Goal: Task Accomplishment & Management: Use online tool/utility

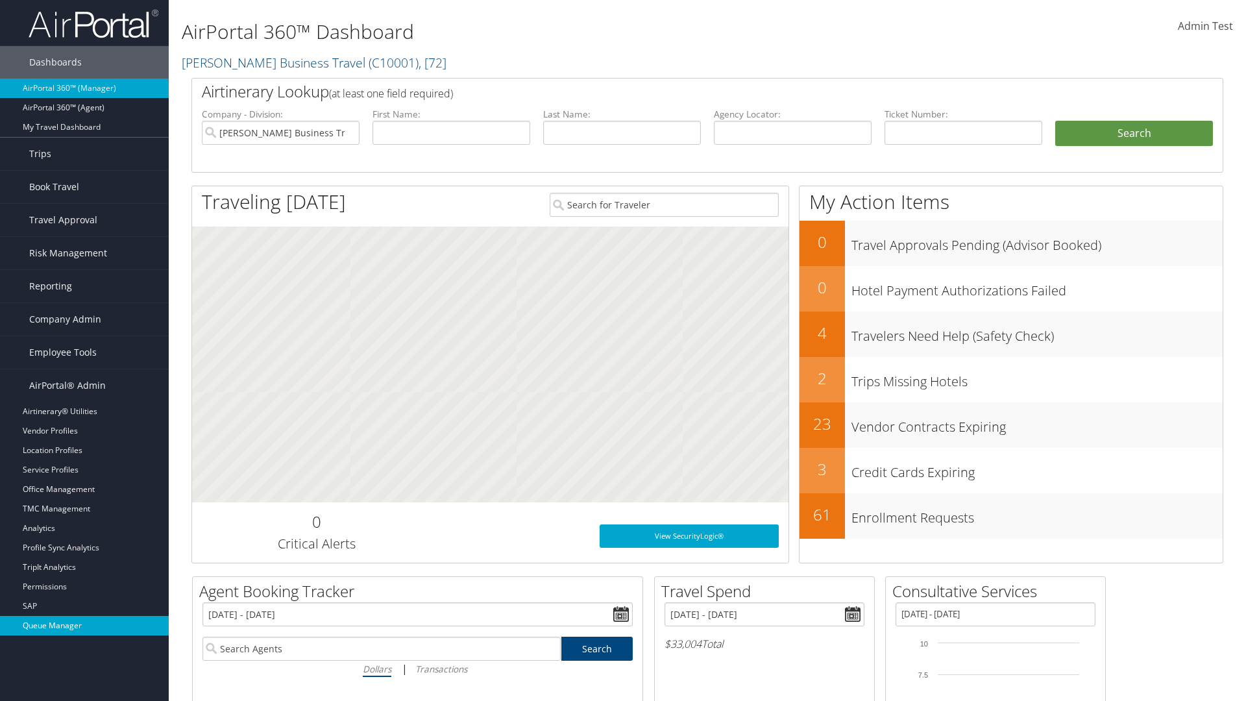
click at [84, 625] on link "Queue Manager" at bounding box center [84, 625] width 169 height 19
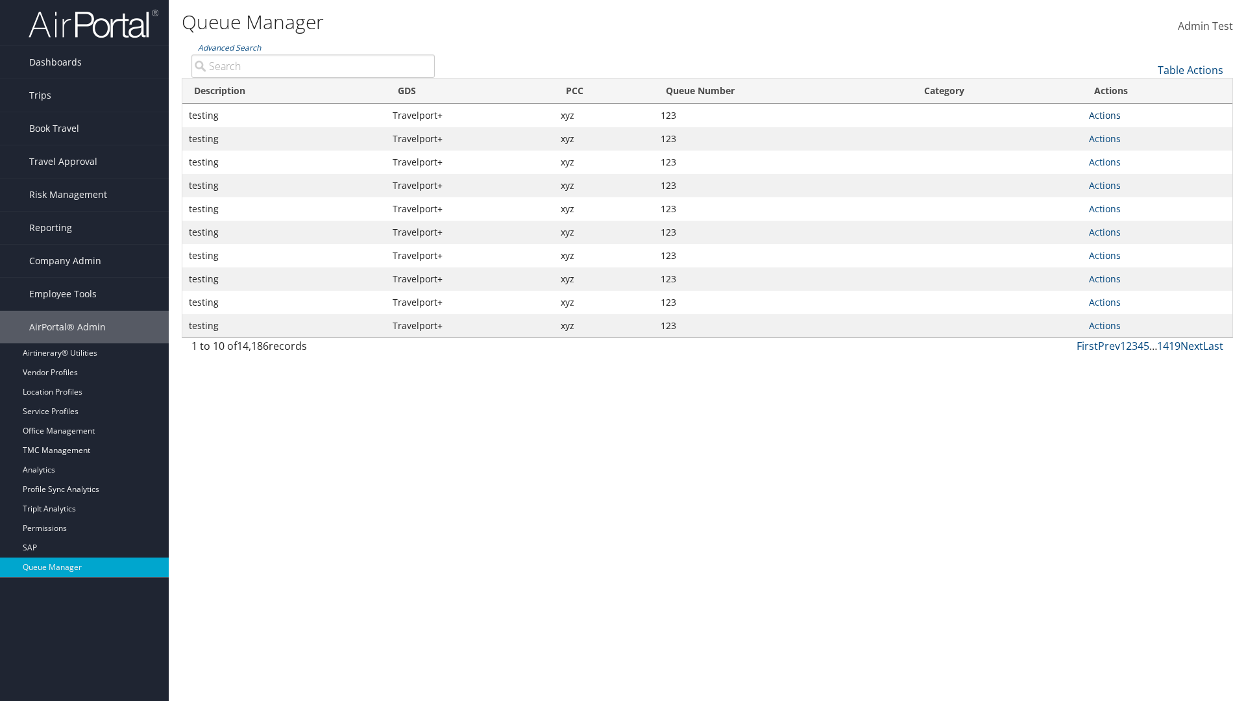
click at [1104, 115] on link "Actions" at bounding box center [1105, 115] width 32 height 12
click at [1055, 223] on link "Push To Queue" at bounding box center [1055, 222] width 121 height 22
type input "Push To Queue"
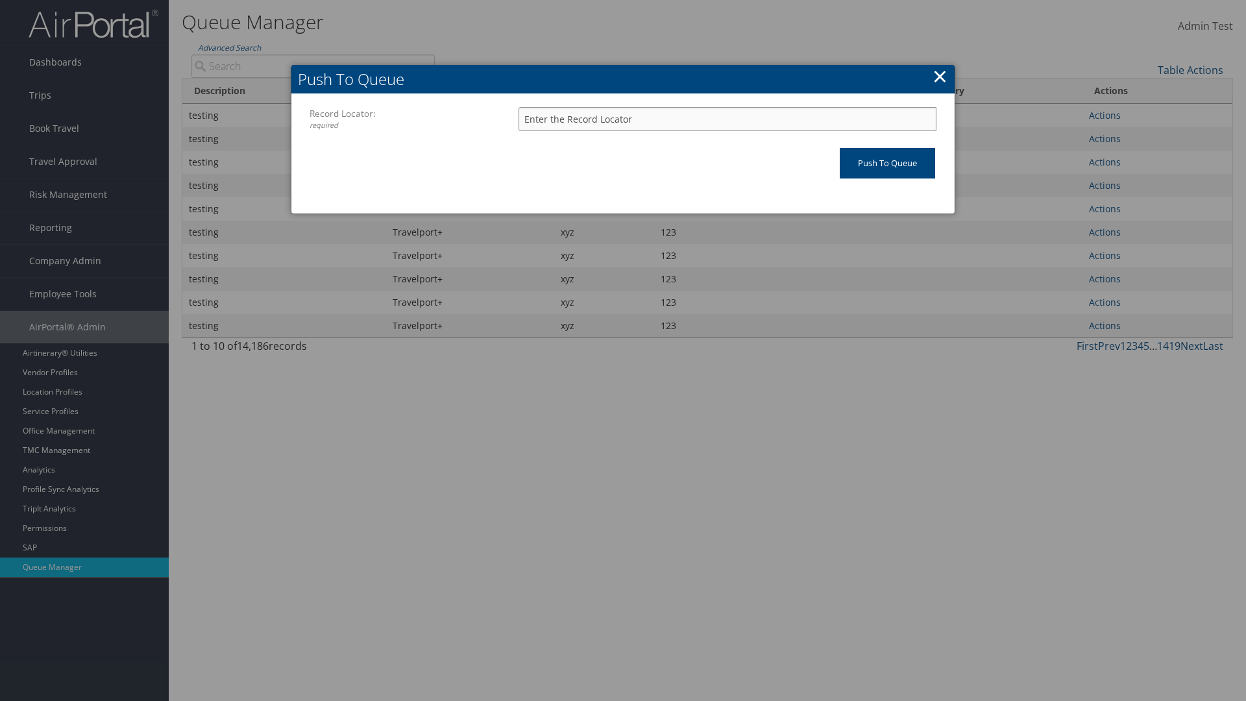
click at [727, 119] on input "Record Locator: required" at bounding box center [727, 119] width 418 height 24
type input "123"
click at [887, 163] on input "Push To Queue" at bounding box center [886, 163] width 95 height 30
